Goal: Task Accomplishment & Management: Use online tool/utility

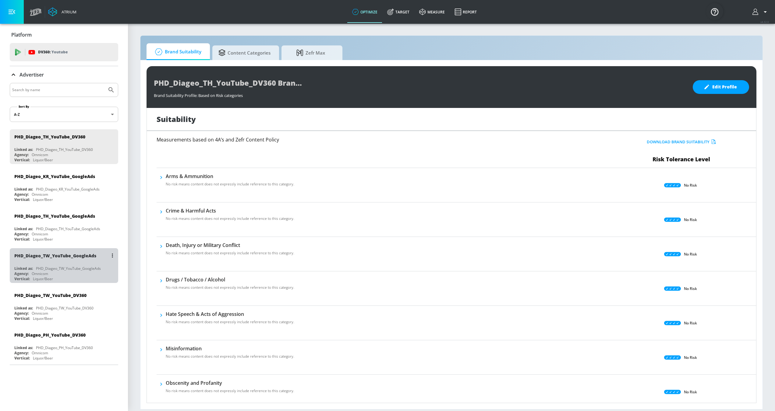
click at [82, 262] on div "PHD_Diageo_TW_YouTube_GoogleAds" at bounding box center [65, 255] width 102 height 15
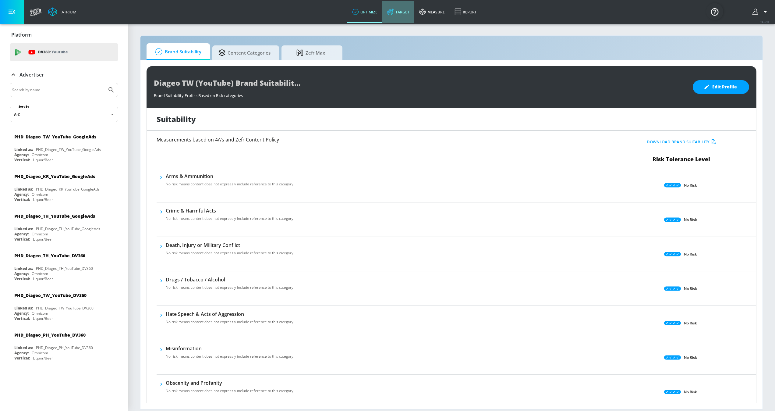
click at [401, 10] on link "Target" at bounding box center [398, 12] width 32 height 22
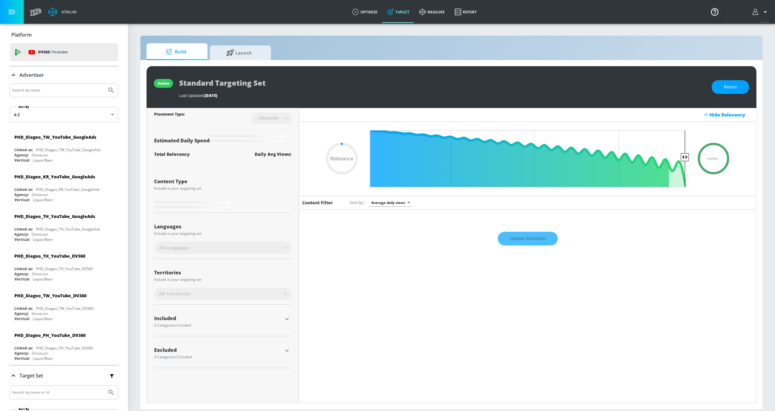
type input "0.05"
click at [235, 49] on span "Launch" at bounding box center [239, 51] width 46 height 15
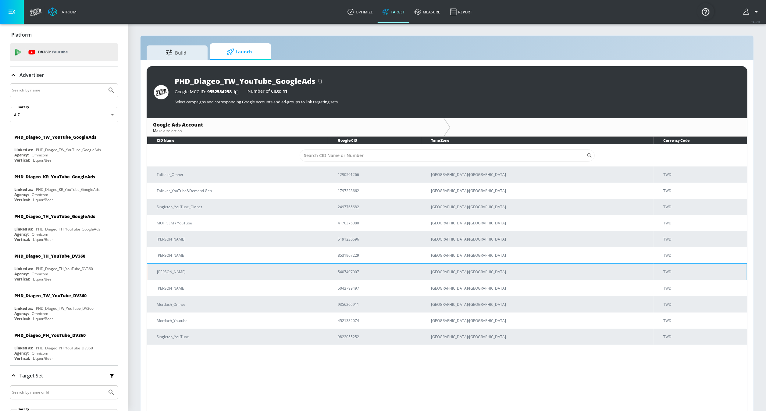
click at [198, 272] on p "[PERSON_NAME]" at bounding box center [240, 271] width 166 height 6
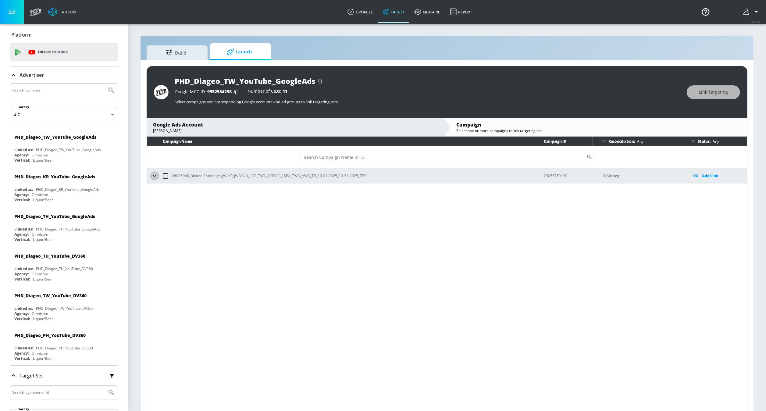
click at [157, 175] on icon "button" at bounding box center [154, 176] width 6 height 6
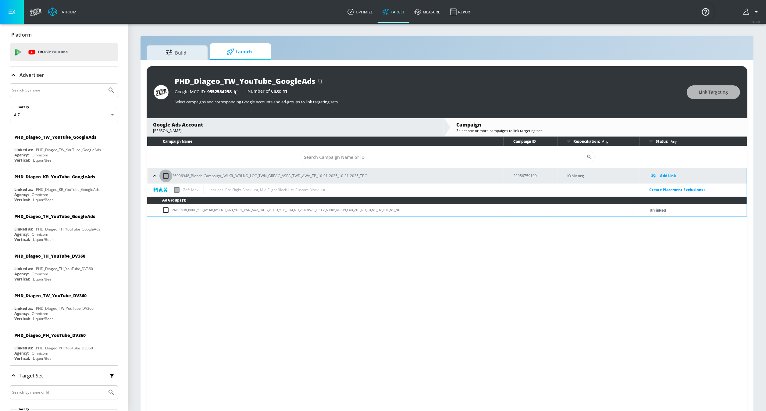
click at [165, 177] on input "checkbox" at bounding box center [165, 175] width 13 height 13
checkbox input "true"
click at [165, 177] on input "checkbox" at bounding box center [165, 175] width 13 height 13
checkbox input "false"
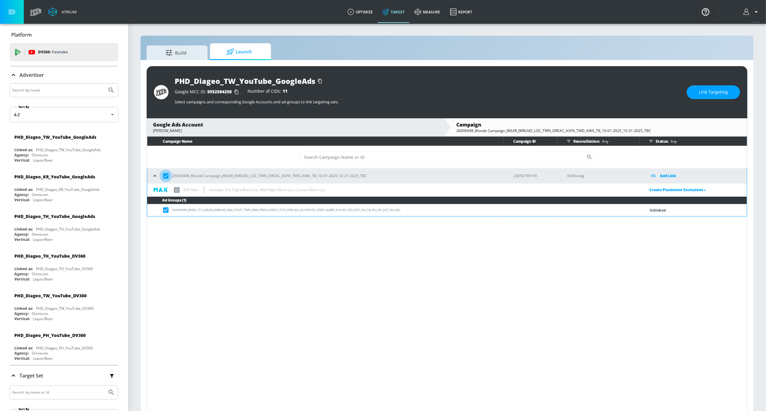
checkbox input "false"
click at [157, 179] on button "button" at bounding box center [154, 175] width 9 height 9
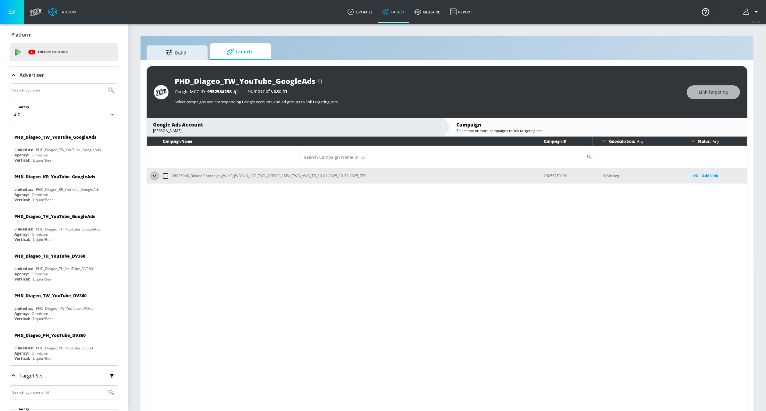
click at [157, 179] on button "button" at bounding box center [154, 175] width 9 height 9
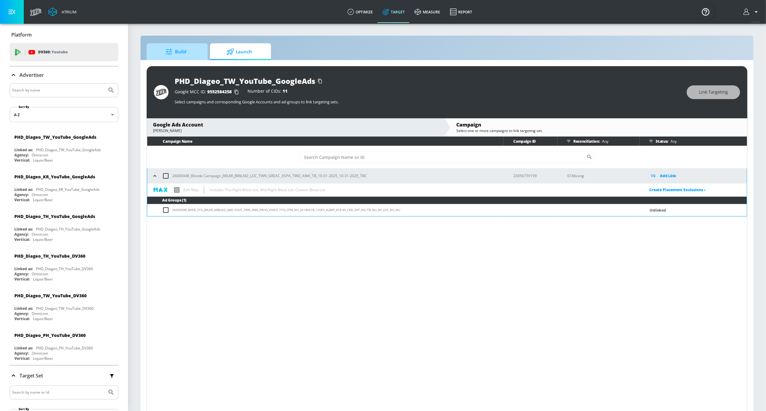
click at [175, 52] on span "Build" at bounding box center [176, 51] width 46 height 15
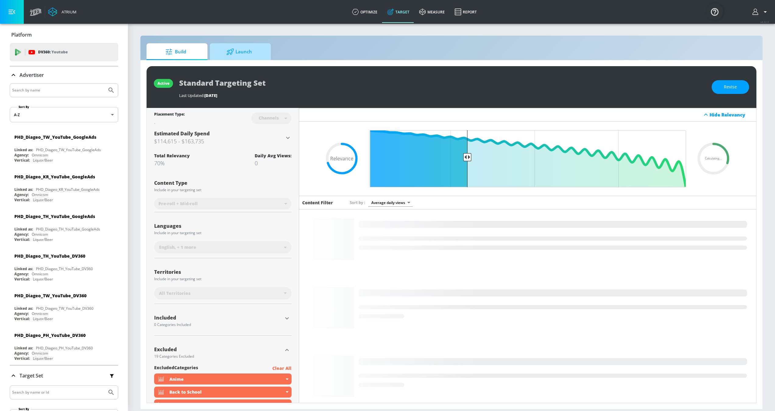
click at [237, 55] on span "Launch" at bounding box center [239, 51] width 46 height 15
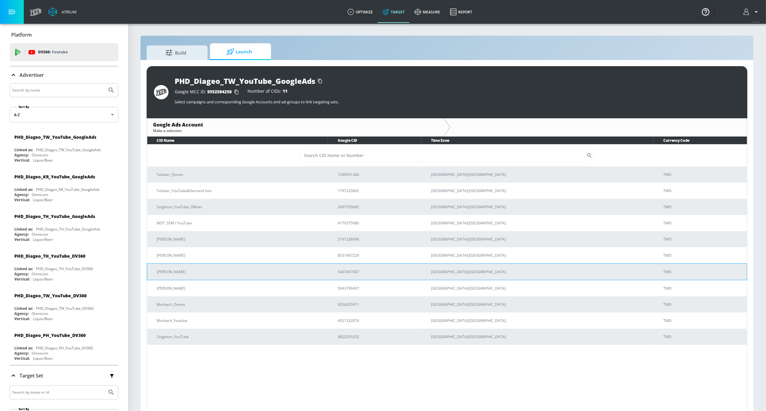
click at [229, 268] on p "[PERSON_NAME]" at bounding box center [240, 271] width 166 height 6
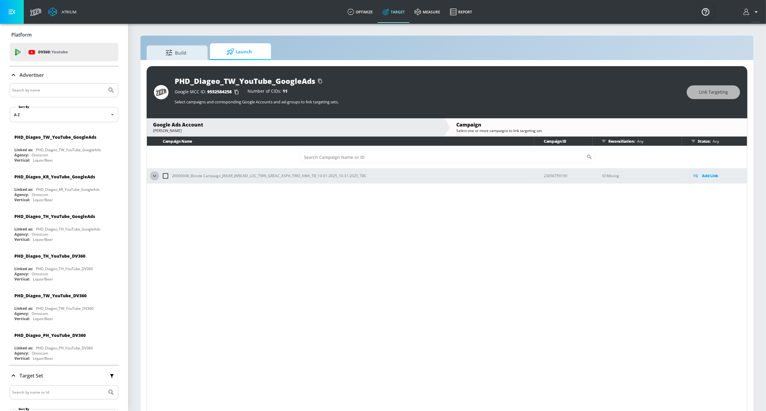
click at [154, 178] on icon "button" at bounding box center [154, 176] width 6 height 6
